Goal: Transaction & Acquisition: Book appointment/travel/reservation

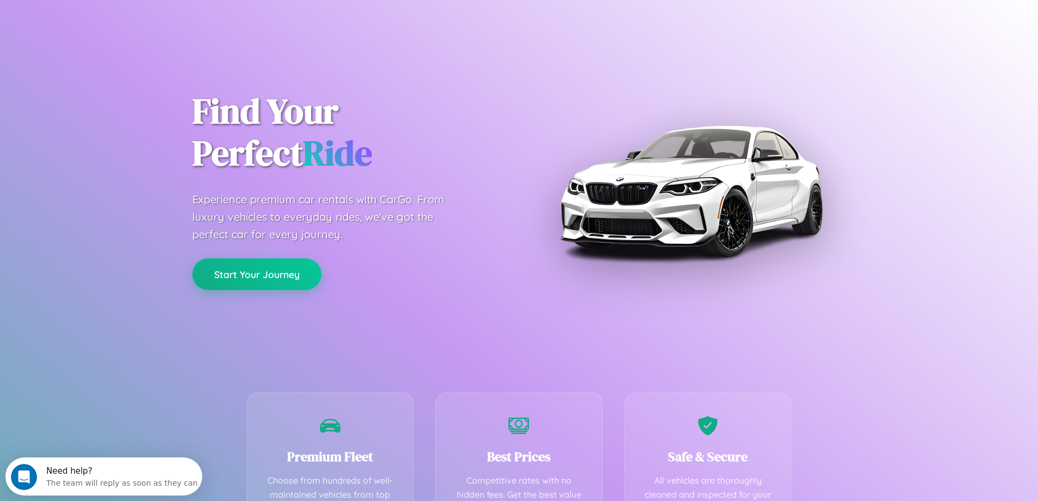
click at [257, 274] on button "Start Your Journey" at bounding box center [256, 274] width 129 height 32
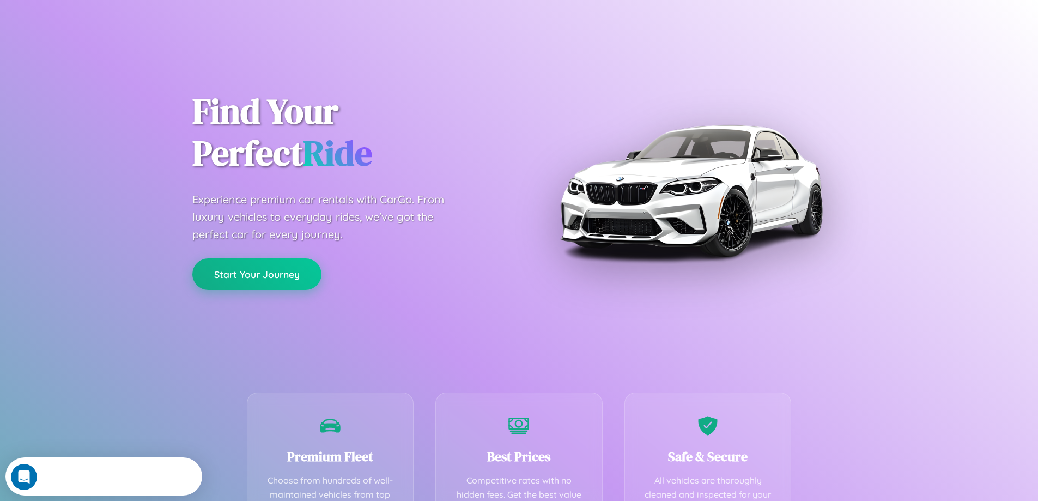
click at [257, 274] on button "Start Your Journey" at bounding box center [256, 274] width 129 height 32
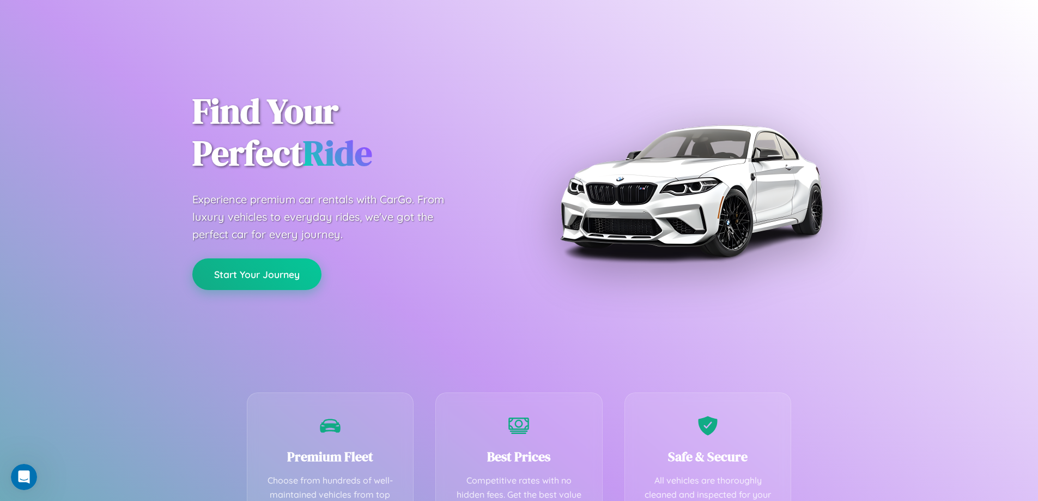
click at [257, 274] on button "Start Your Journey" at bounding box center [256, 274] width 129 height 32
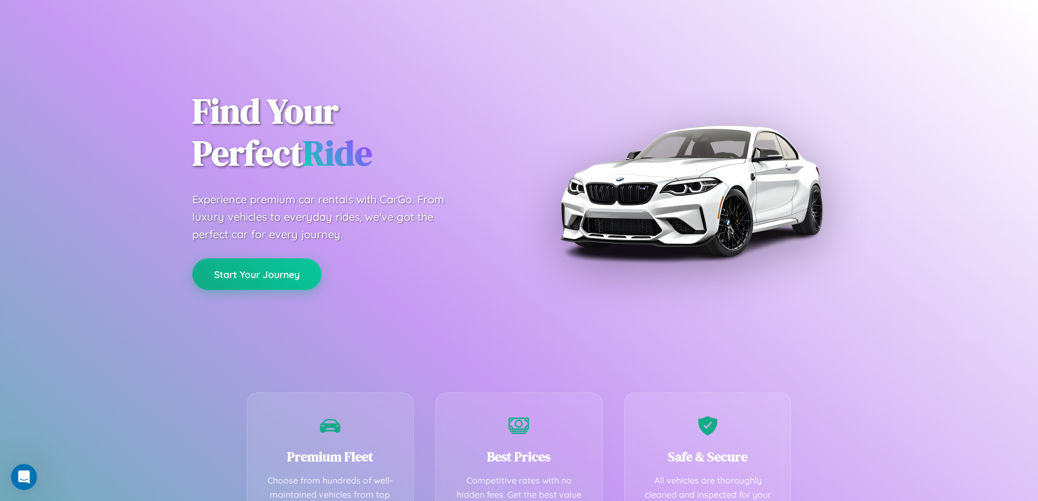
click at [257, 274] on button "Start Your Journey" at bounding box center [256, 274] width 129 height 32
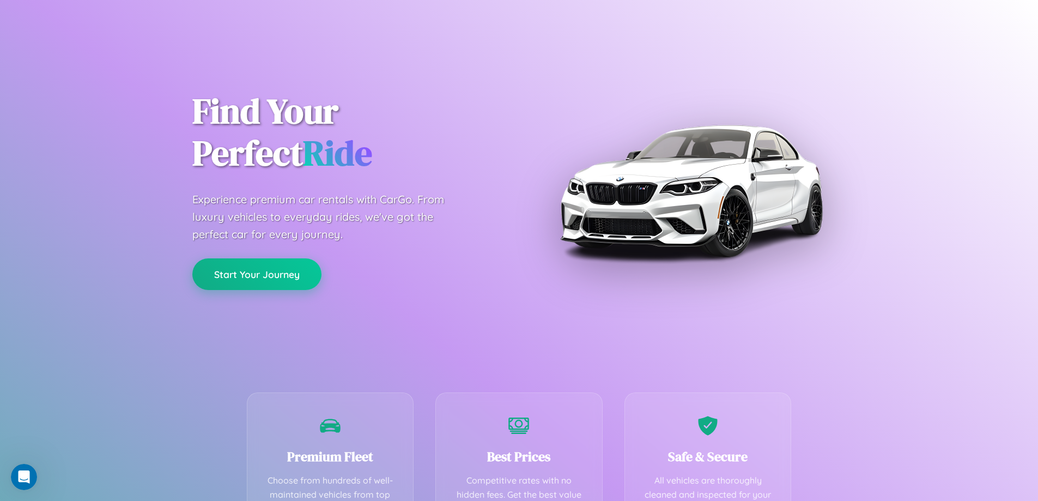
click at [257, 274] on button "Start Your Journey" at bounding box center [256, 274] width 129 height 32
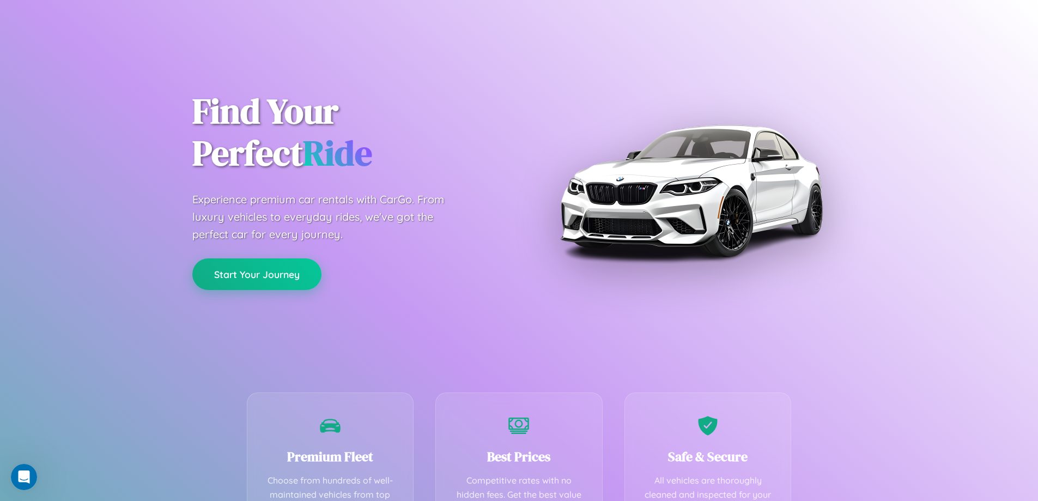
click at [257, 274] on button "Start Your Journey" at bounding box center [256, 274] width 129 height 32
